Goal: Task Accomplishment & Management: Use online tool/utility

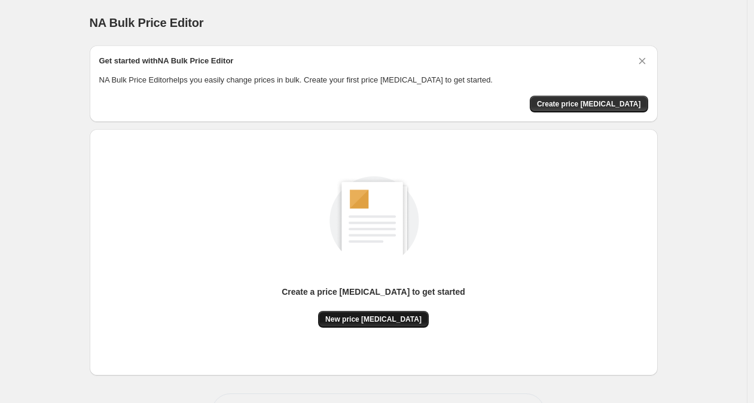
click at [382, 320] on span "New price [MEDICAL_DATA]" at bounding box center [373, 320] width 96 height 10
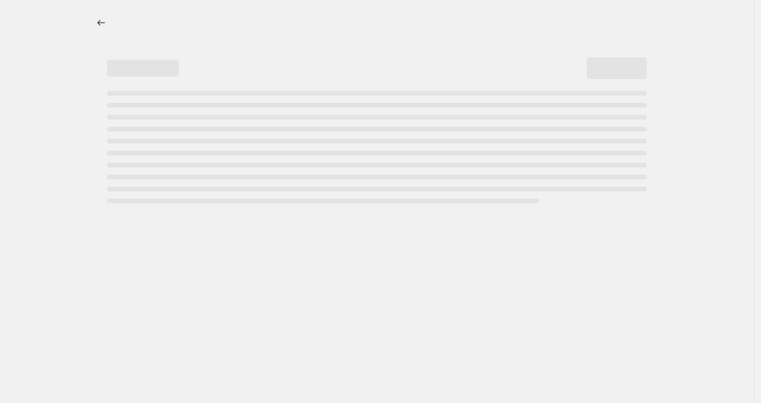
select select "percentage"
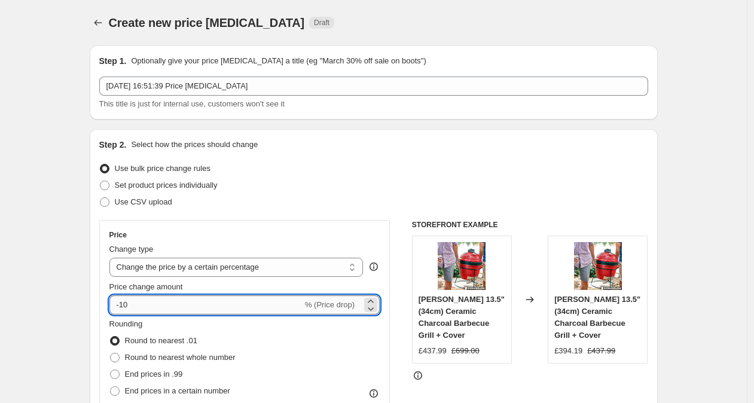
click at [161, 304] on input "-10" at bounding box center [205, 304] width 193 height 19
type input "-1"
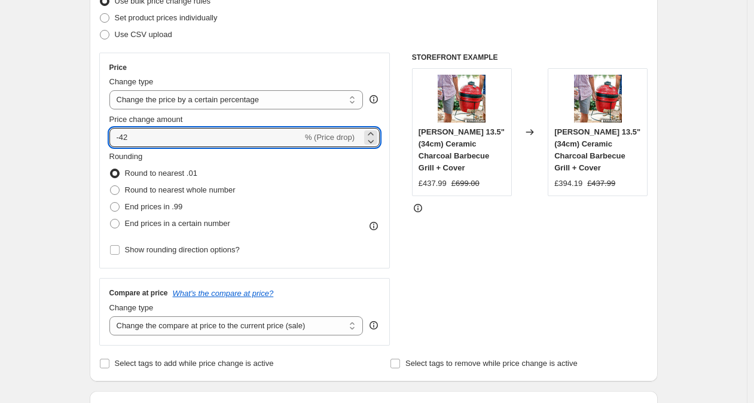
scroll to position [187, 0]
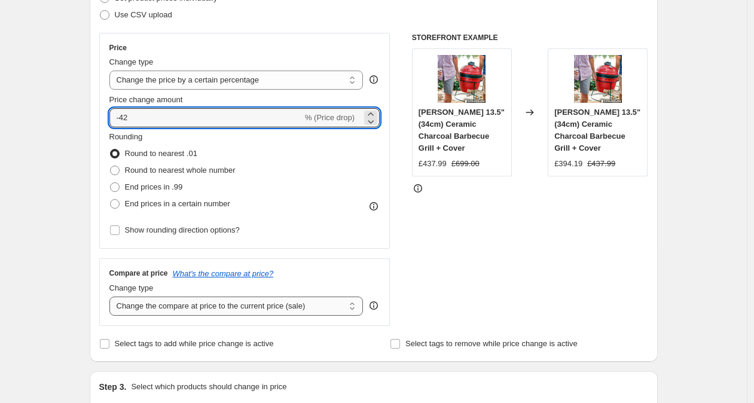
type input "-42"
click at [205, 310] on select "Change the compare at price to the current price (sale) Change the compare at p…" at bounding box center [236, 306] width 254 height 19
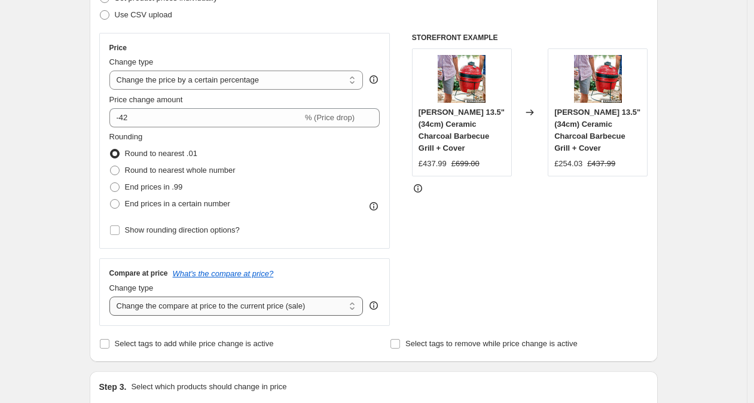
select select "remove"
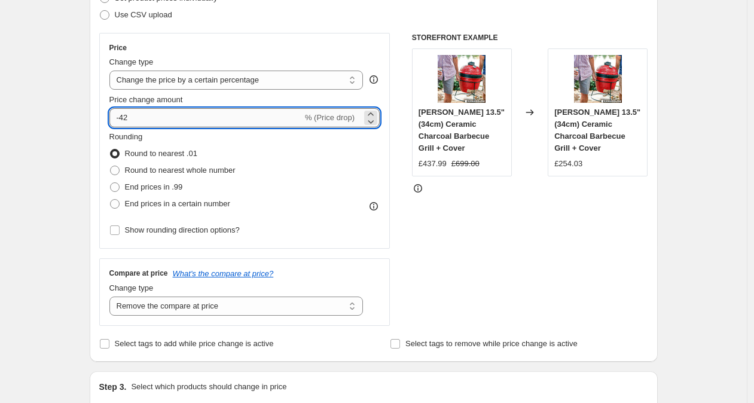
click at [157, 119] on input "-42" at bounding box center [205, 117] width 193 height 19
type input "-4"
type input "-28"
click at [119, 188] on span at bounding box center [115, 187] width 10 height 10
click at [111, 183] on input "End prices in .99" at bounding box center [110, 182] width 1 height 1
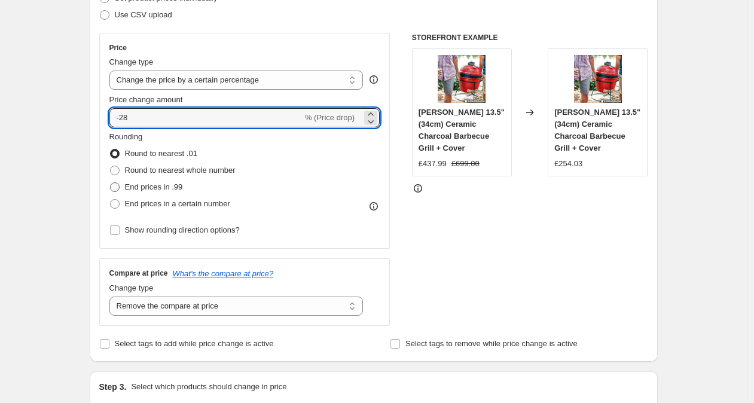
radio input "true"
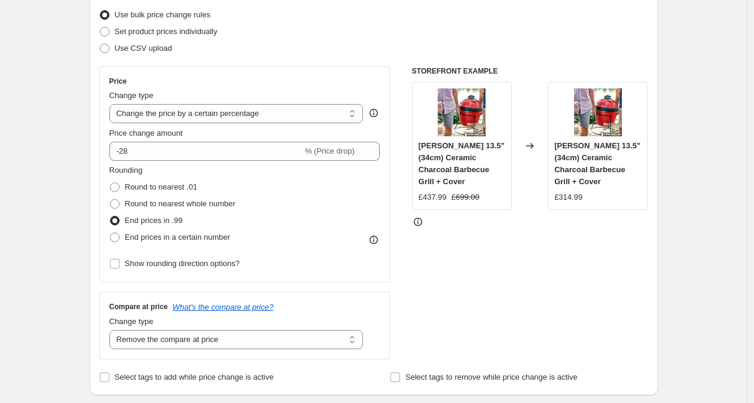
scroll to position [143, 0]
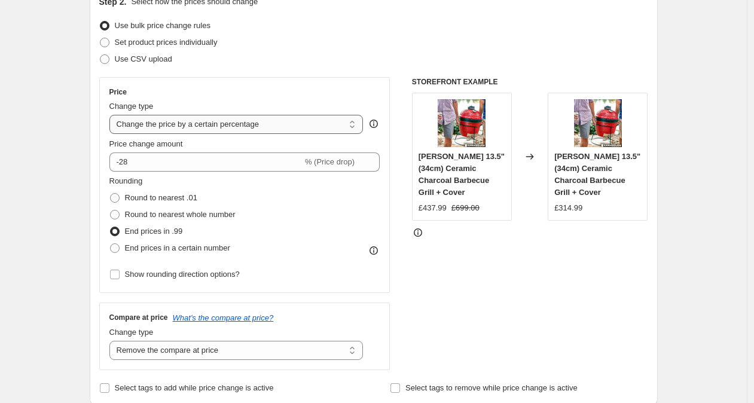
click at [182, 127] on select "Change the price to a certain amount Change the price by a certain amount Chang…" at bounding box center [236, 124] width 254 height 19
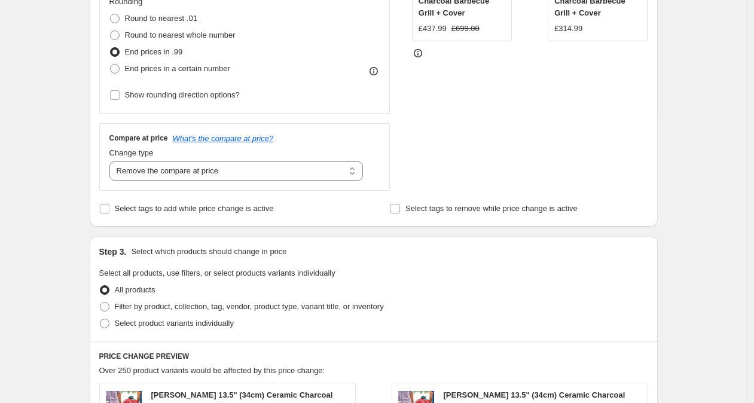
click at [119, 53] on span at bounding box center [115, 52] width 10 height 10
click at [111, 48] on input "End prices in .99" at bounding box center [110, 47] width 1 height 1
click at [119, 53] on span at bounding box center [115, 52] width 10 height 10
click at [111, 48] on input "End prices in .99" at bounding box center [110, 47] width 1 height 1
click at [120, 66] on span at bounding box center [115, 69] width 10 height 10
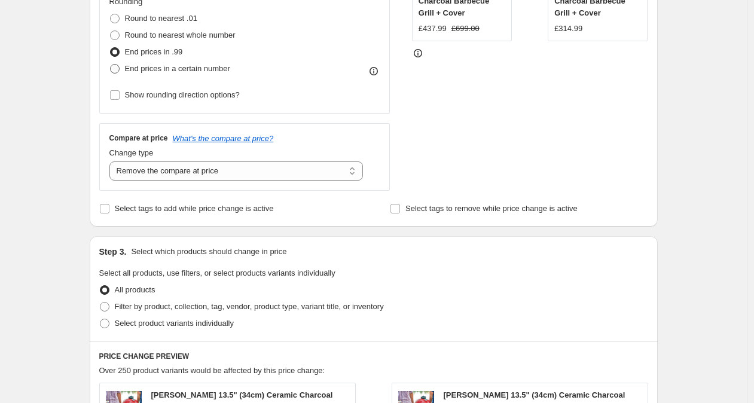
click at [111, 65] on input "End prices in a certain number" at bounding box center [110, 64] width 1 height 1
radio input "true"
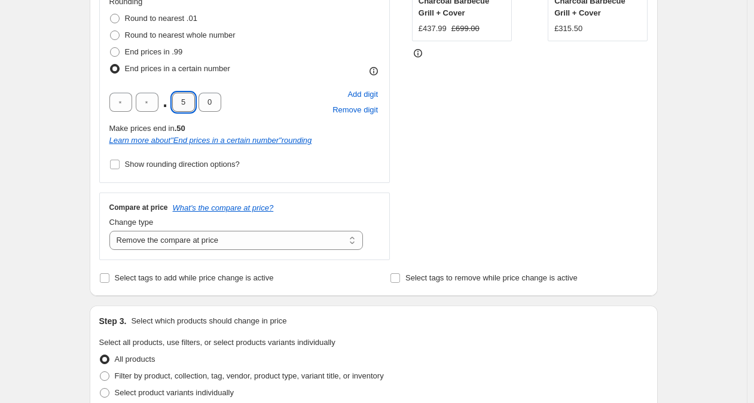
click at [193, 104] on input "5" at bounding box center [183, 102] width 23 height 19
type input "7"
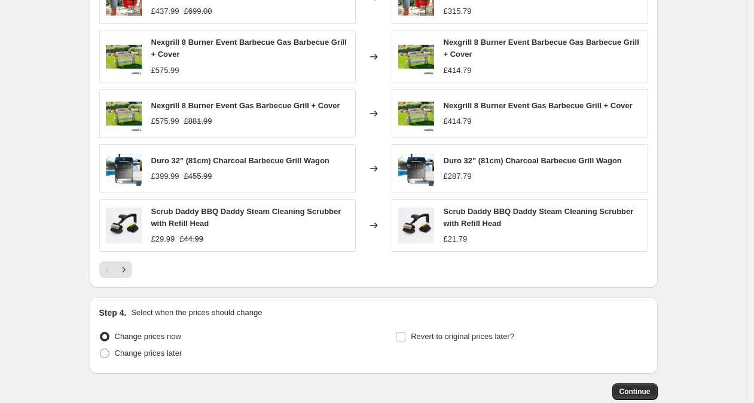
scroll to position [873, 0]
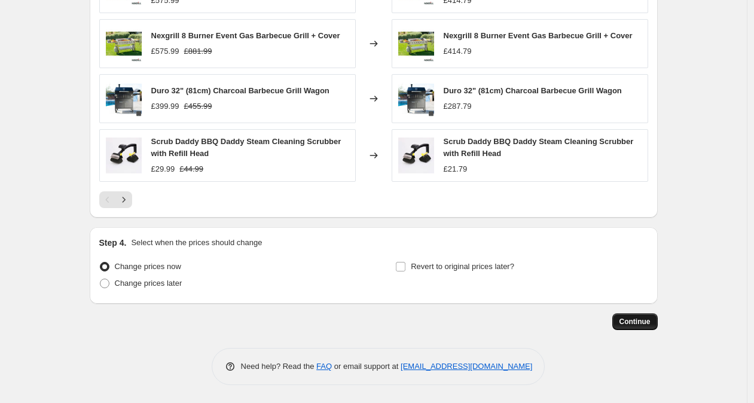
type input "9"
click at [629, 318] on span "Continue" at bounding box center [635, 322] width 31 height 10
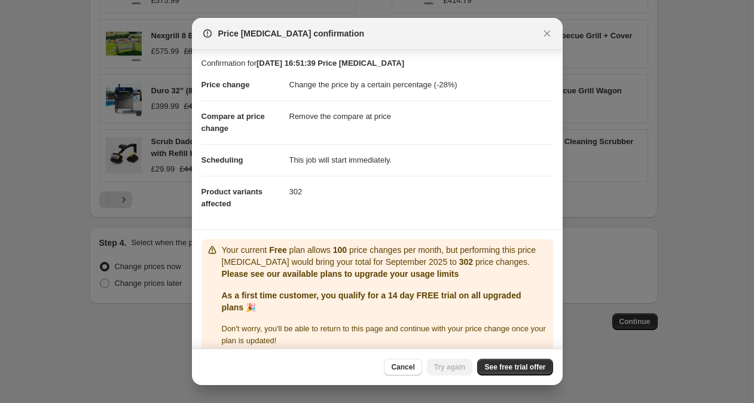
scroll to position [26, 0]
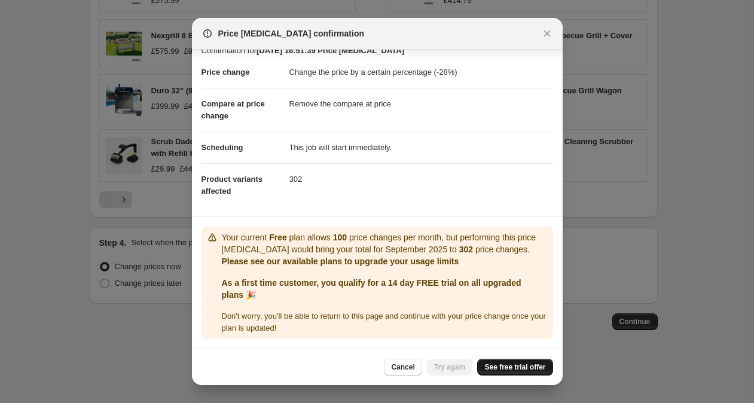
click at [530, 371] on span "See free trial offer" at bounding box center [515, 367] width 61 height 10
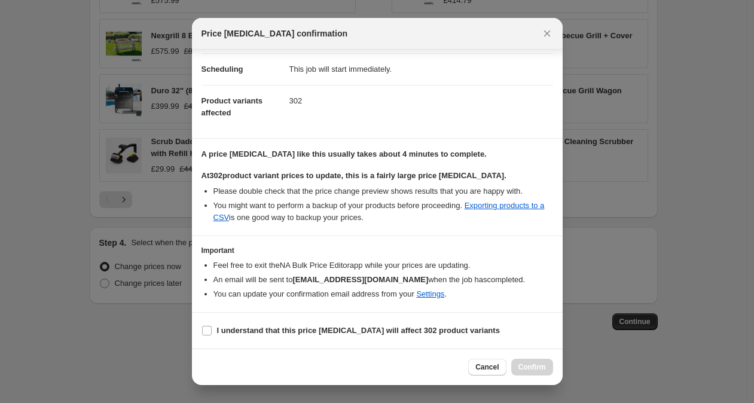
scroll to position [93, 0]
click at [281, 321] on section "I understand that this price change job will affect 302 product variants" at bounding box center [377, 331] width 371 height 36
click at [284, 328] on b "I understand that this price change job will affect 302 product variants" at bounding box center [358, 330] width 283 height 9
click at [212, 328] on input "I understand that this price change job will affect 302 product variants" at bounding box center [207, 331] width 10 height 10
checkbox input "true"
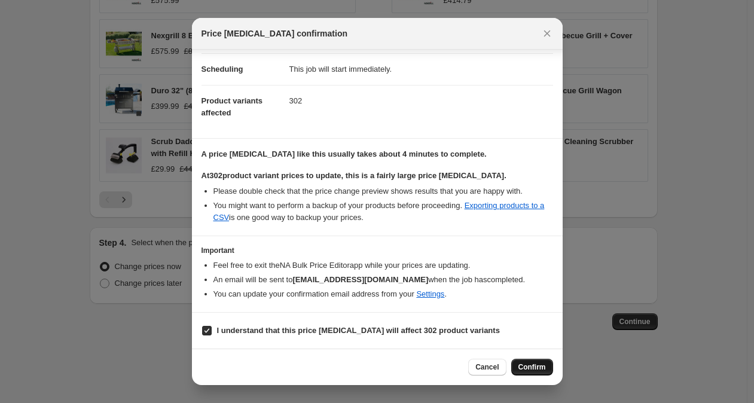
click at [539, 370] on span "Confirm" at bounding box center [533, 367] width 28 height 10
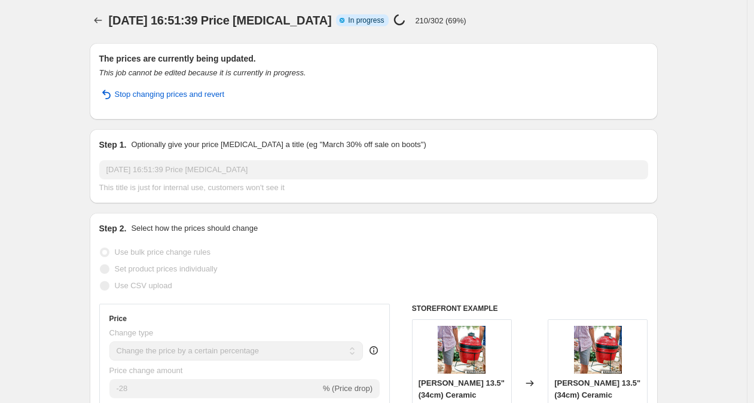
scroll to position [5, 0]
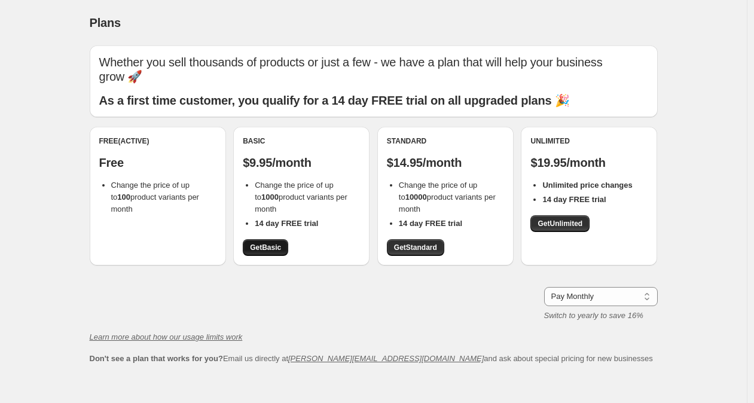
click at [281, 243] on span "Get Basic" at bounding box center [265, 248] width 31 height 10
